Goal: Transaction & Acquisition: Purchase product/service

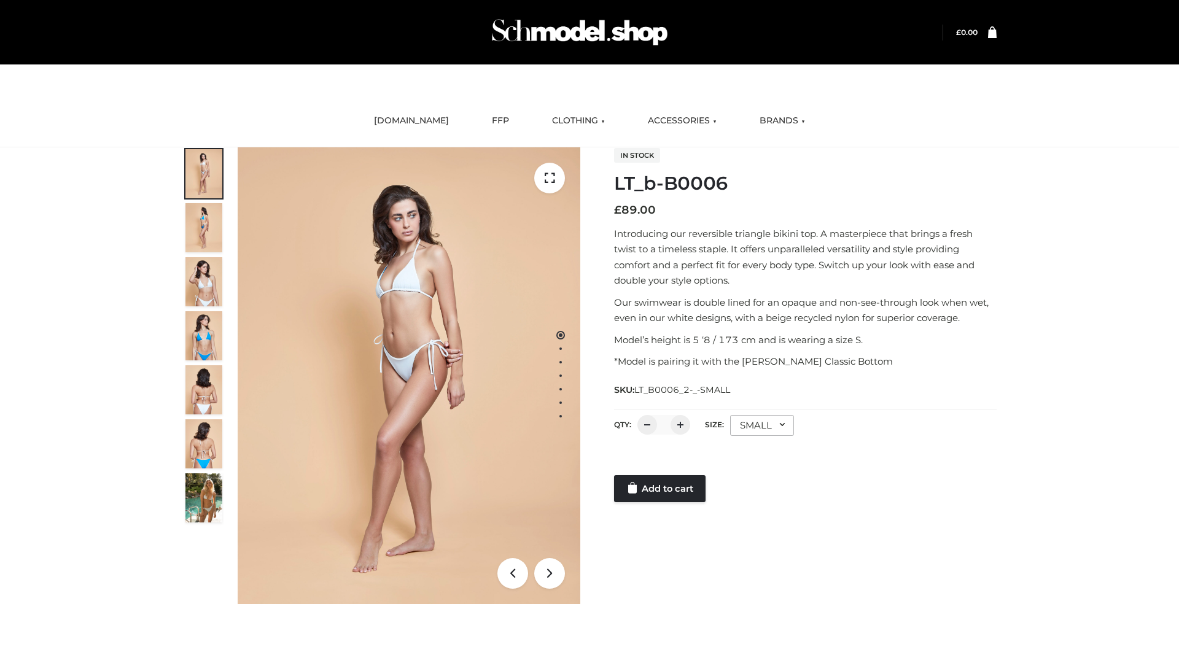
click at [660, 489] on link "Add to cart" at bounding box center [659, 488] width 91 height 27
